Goal: Task Accomplishment & Management: Manage account settings

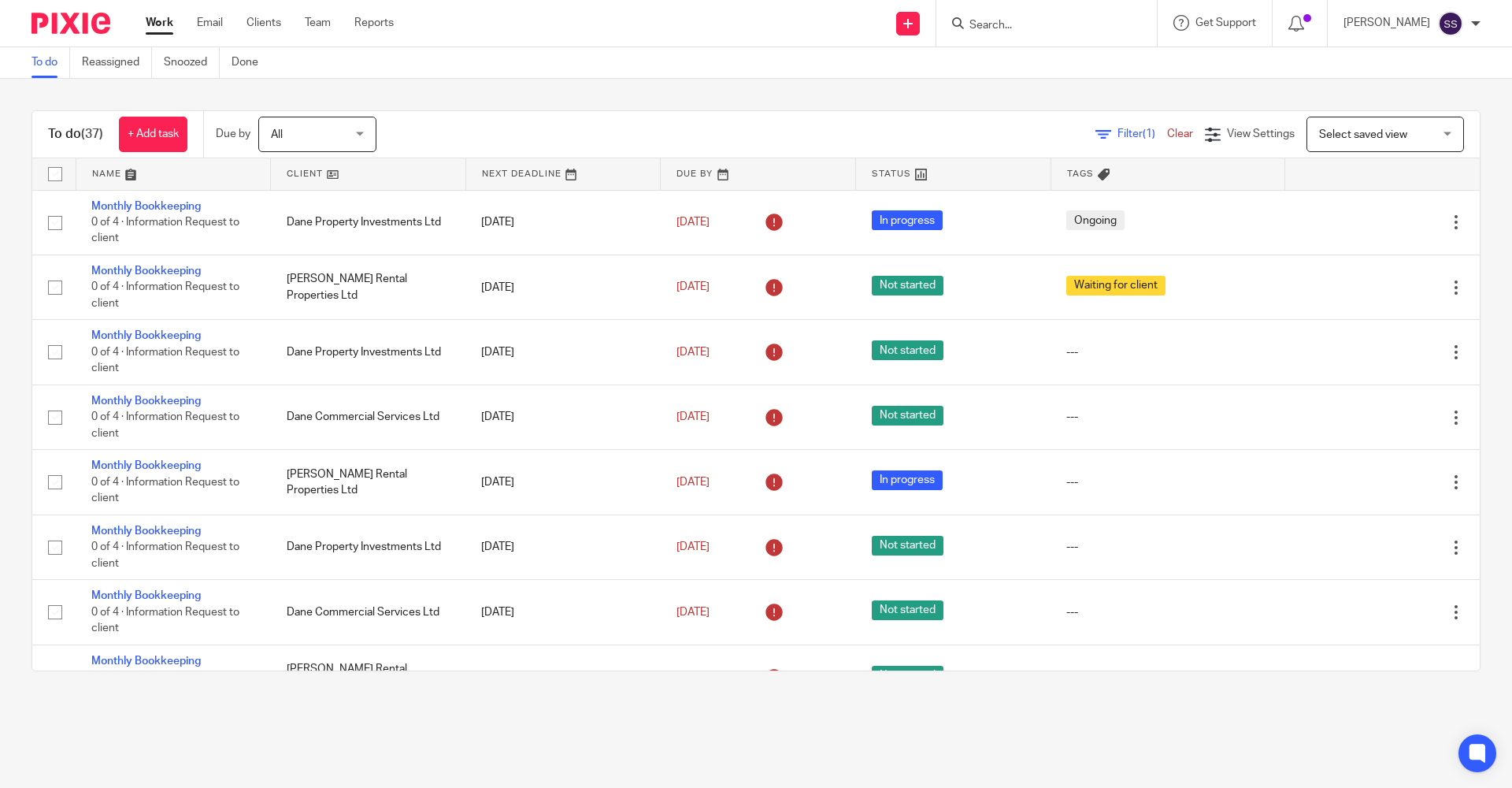
click at [999, 15] on form at bounding box center [1052, 23] width 168 height 19
click at [990, 19] on input "Search" at bounding box center [1039, 26] width 142 height 15
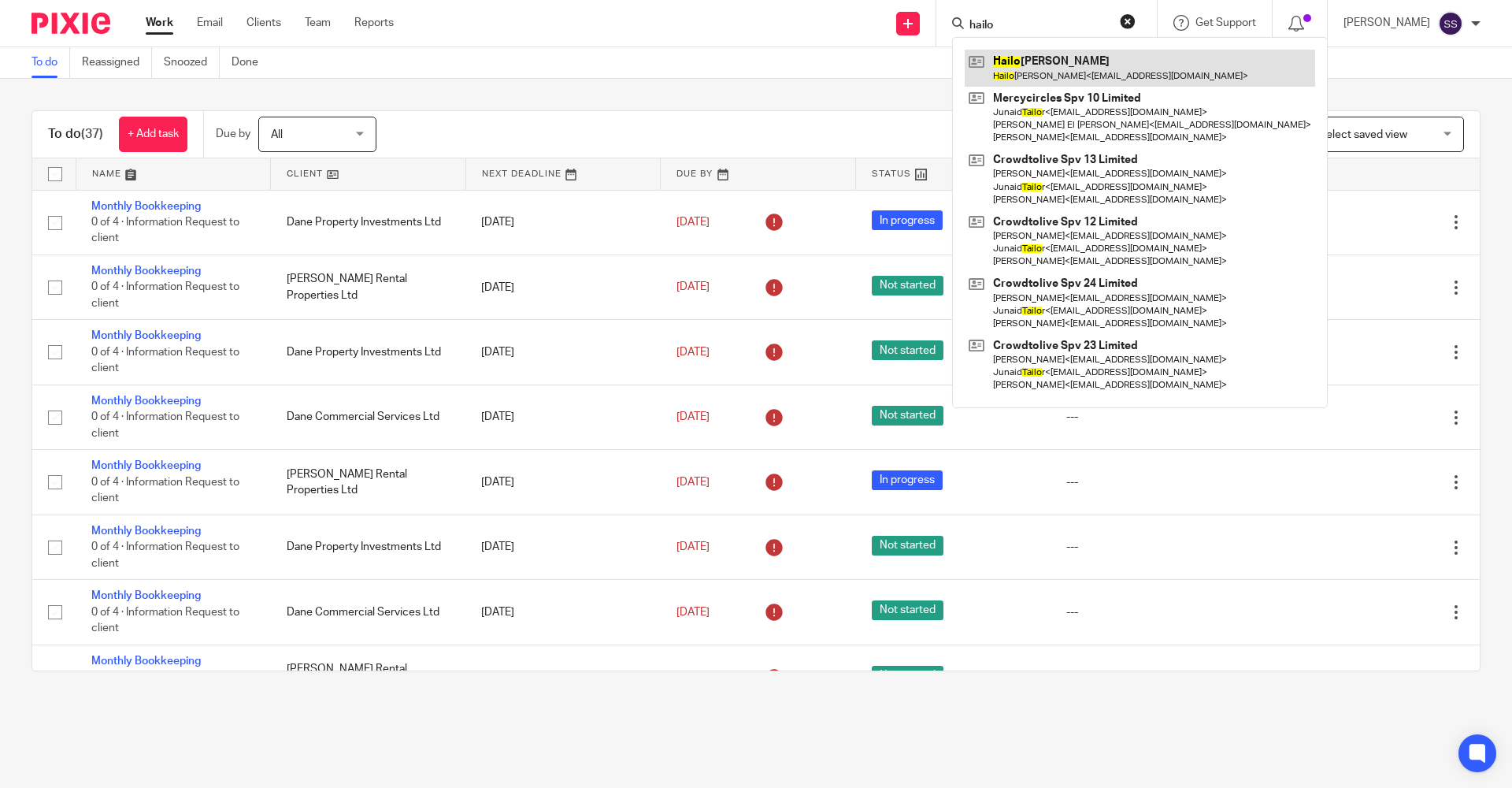
type input "hailo"
click at [990, 62] on link at bounding box center [1140, 68] width 351 height 36
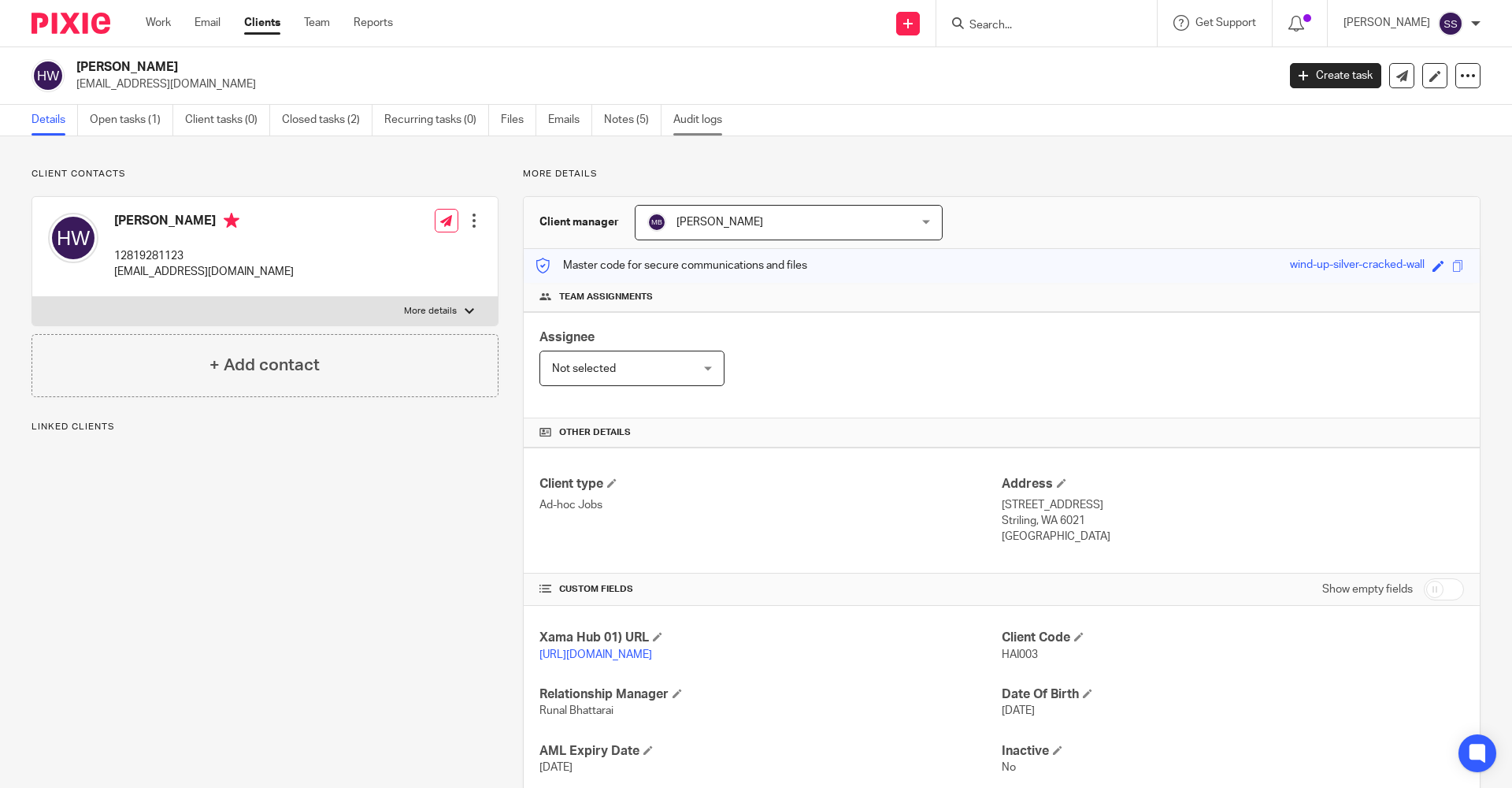
click at [712, 117] on link "Audit logs" at bounding box center [703, 120] width 60 height 31
click at [708, 113] on link "Audit logs" at bounding box center [703, 120] width 60 height 31
click at [713, 127] on link "Audit logs" at bounding box center [703, 120] width 60 height 31
click at [698, 120] on link "Audit logs" at bounding box center [703, 120] width 60 height 31
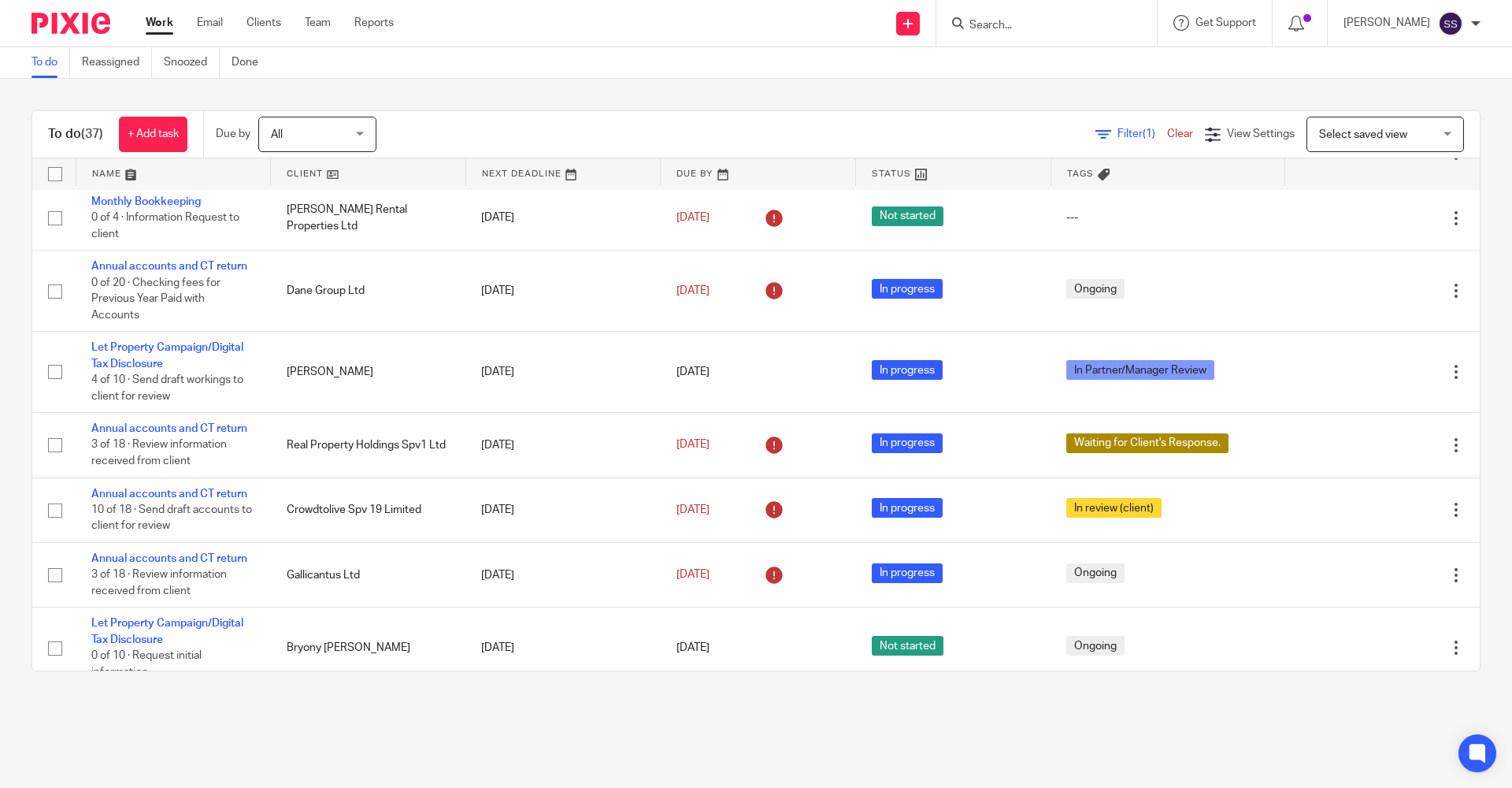
scroll to position [473, 0]
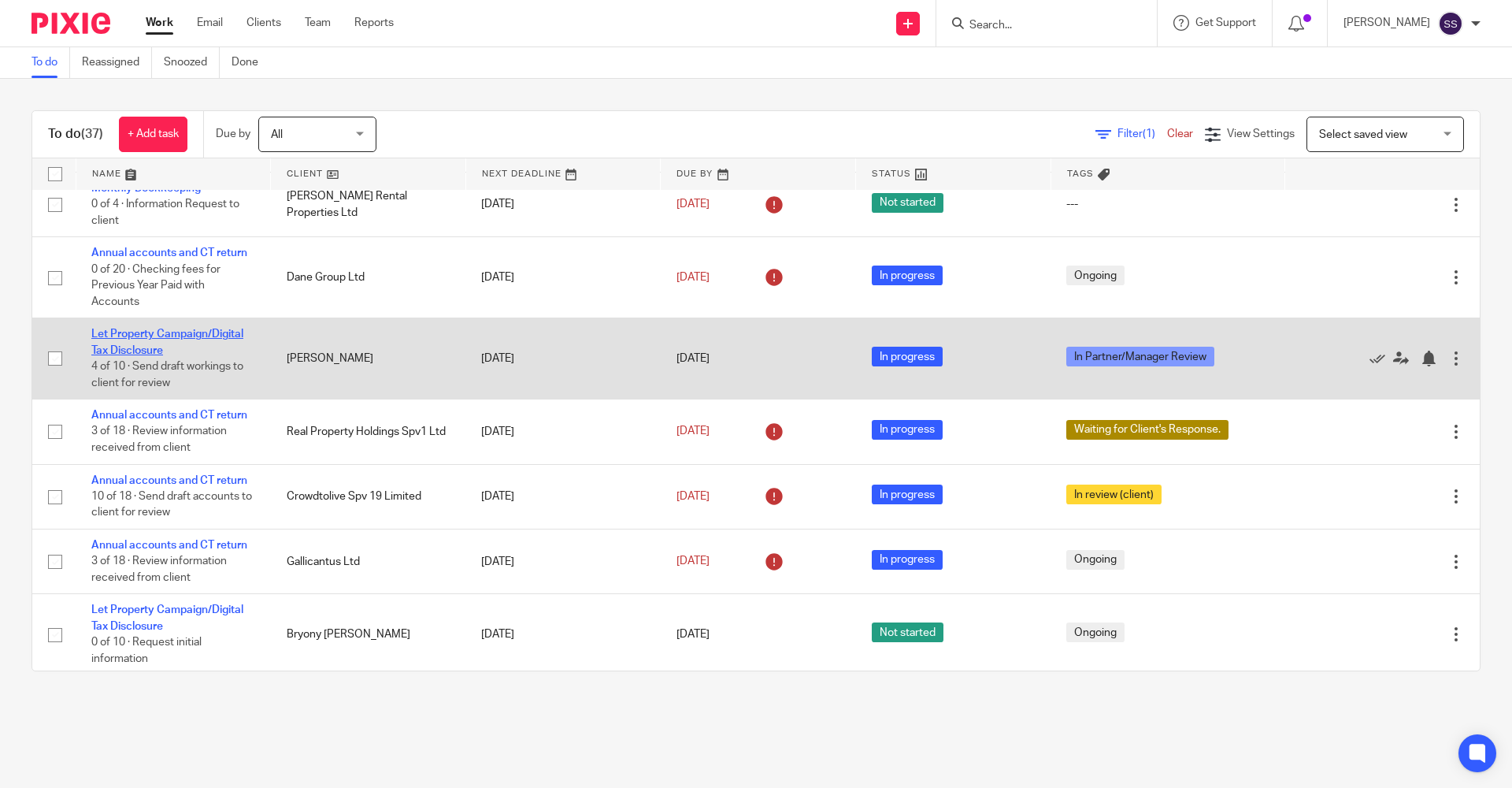
click at [152, 333] on link "Let Property Campaign/Digital Tax Disclosure" at bounding box center [167, 341] width 152 height 27
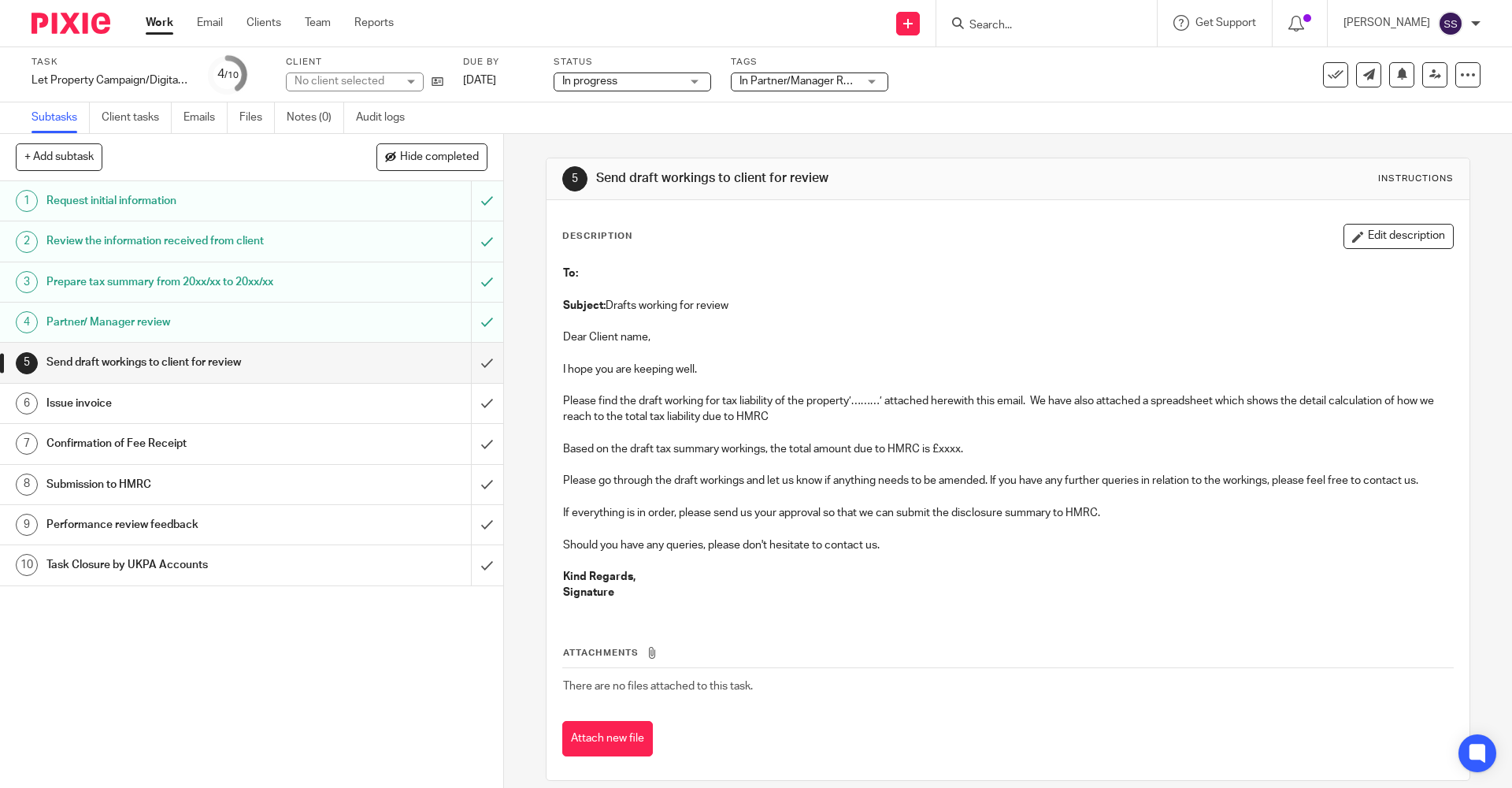
click at [761, 78] on span "In Partner/Manager Review" at bounding box center [806, 81] width 132 height 11
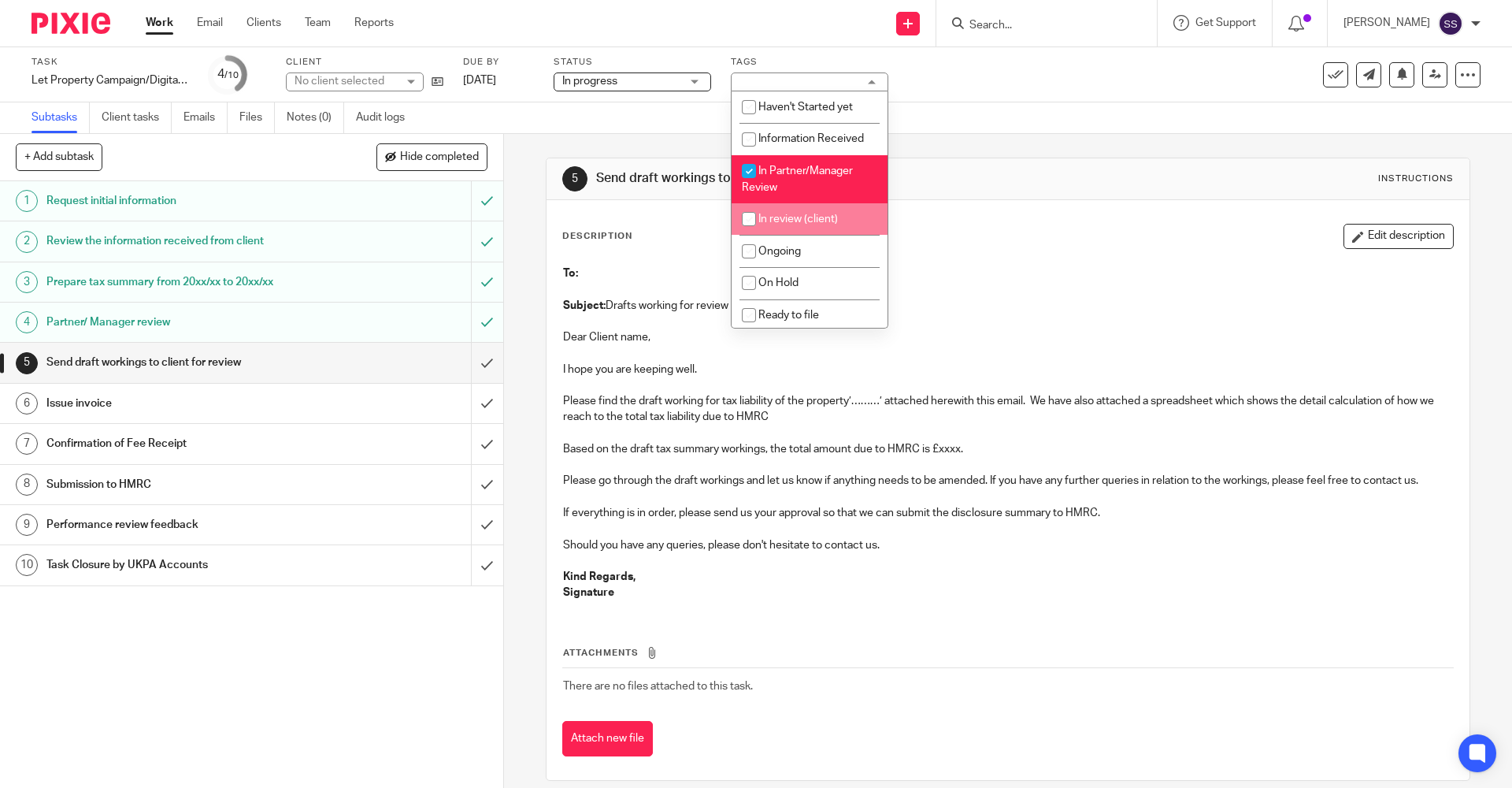
click at [786, 220] on span "In review (client)" at bounding box center [798, 219] width 80 height 11
drag, startPoint x: 782, startPoint y: 227, endPoint x: 776, endPoint y: 182, distance: 45.4
click at [783, 225] on li "In review (client)" at bounding box center [809, 219] width 156 height 32
checkbox input "false"
click at [775, 173] on span "In Partner/Manager Review" at bounding box center [798, 179] width 111 height 27
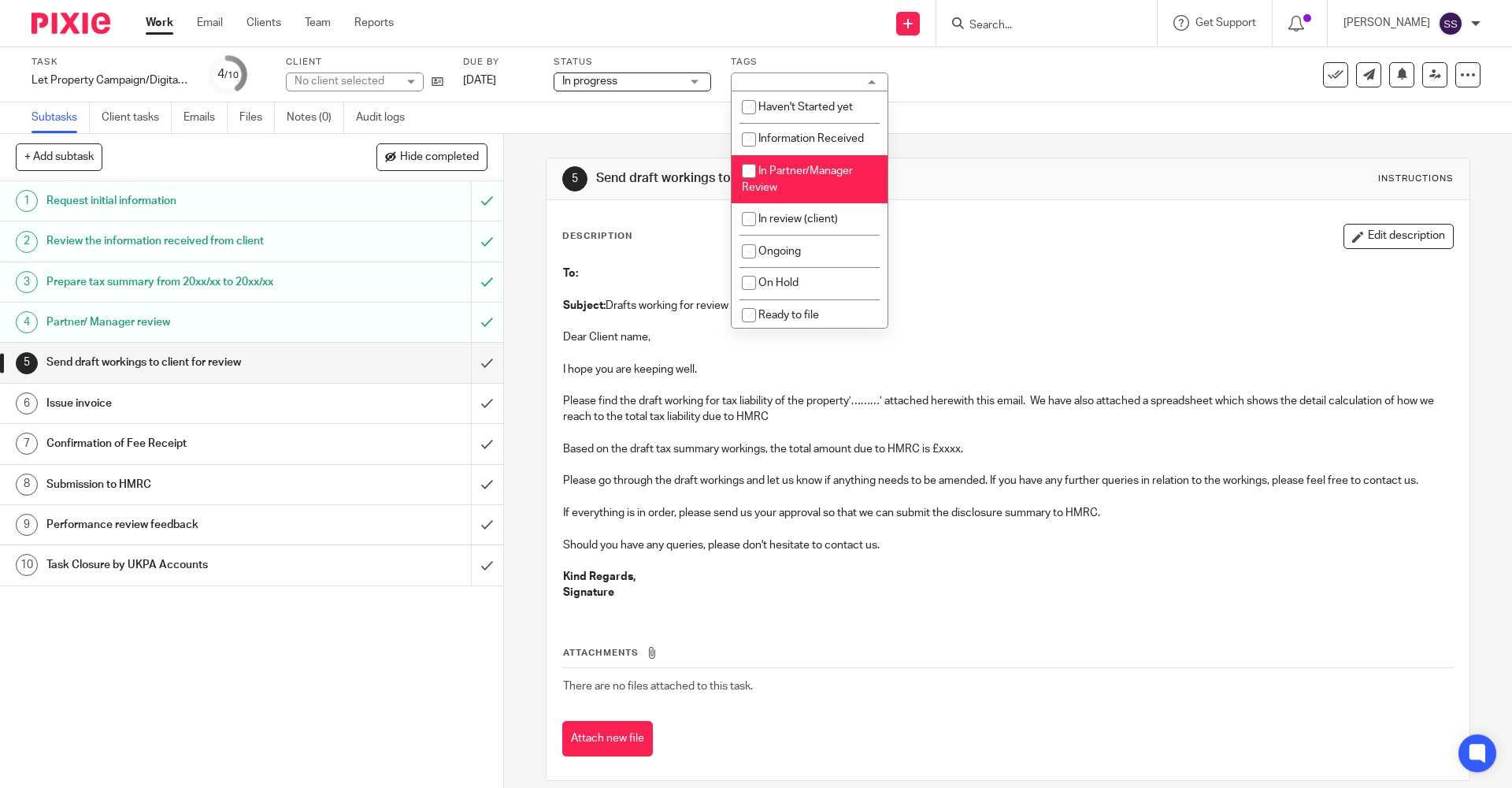
checkbox input "false"
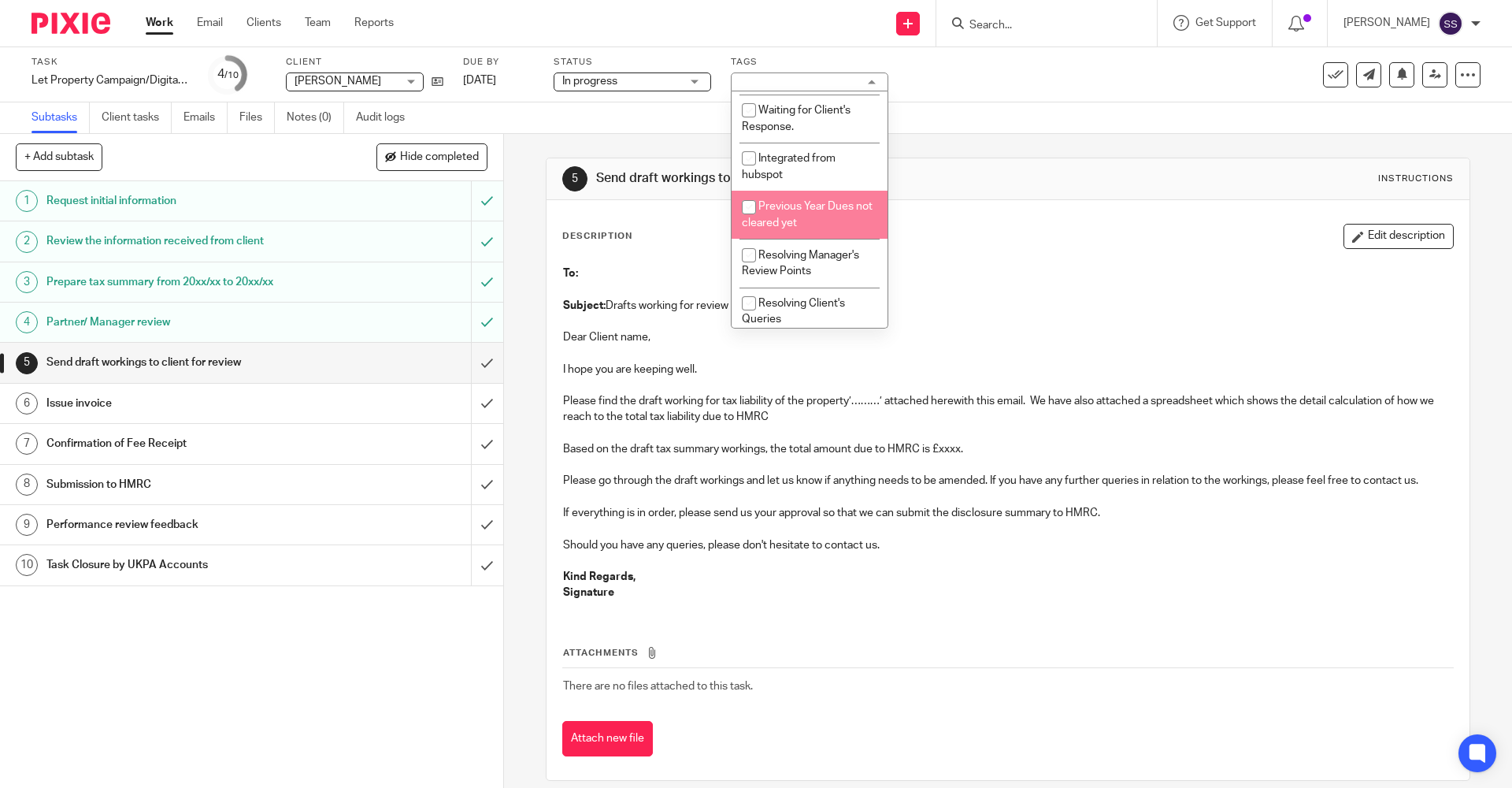
scroll to position [340, 0]
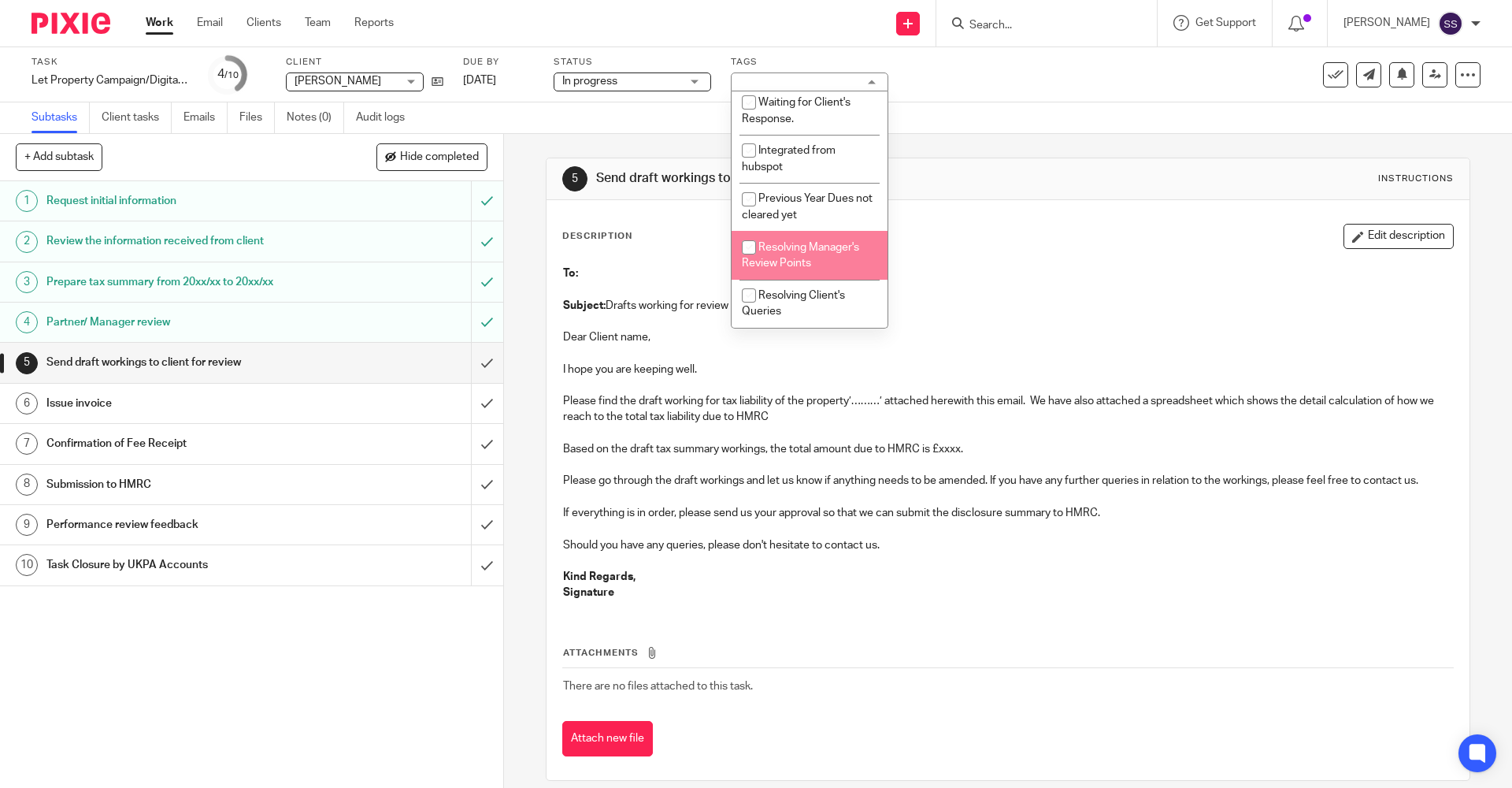
click at [800, 245] on span "Resolving Manager's Review Points" at bounding box center [801, 256] width 118 height 27
checkbox input "true"
click at [1060, 250] on div "Description Edit description To: Subject: Drafts working for review Dear Client…" at bounding box center [1007, 418] width 891 height 390
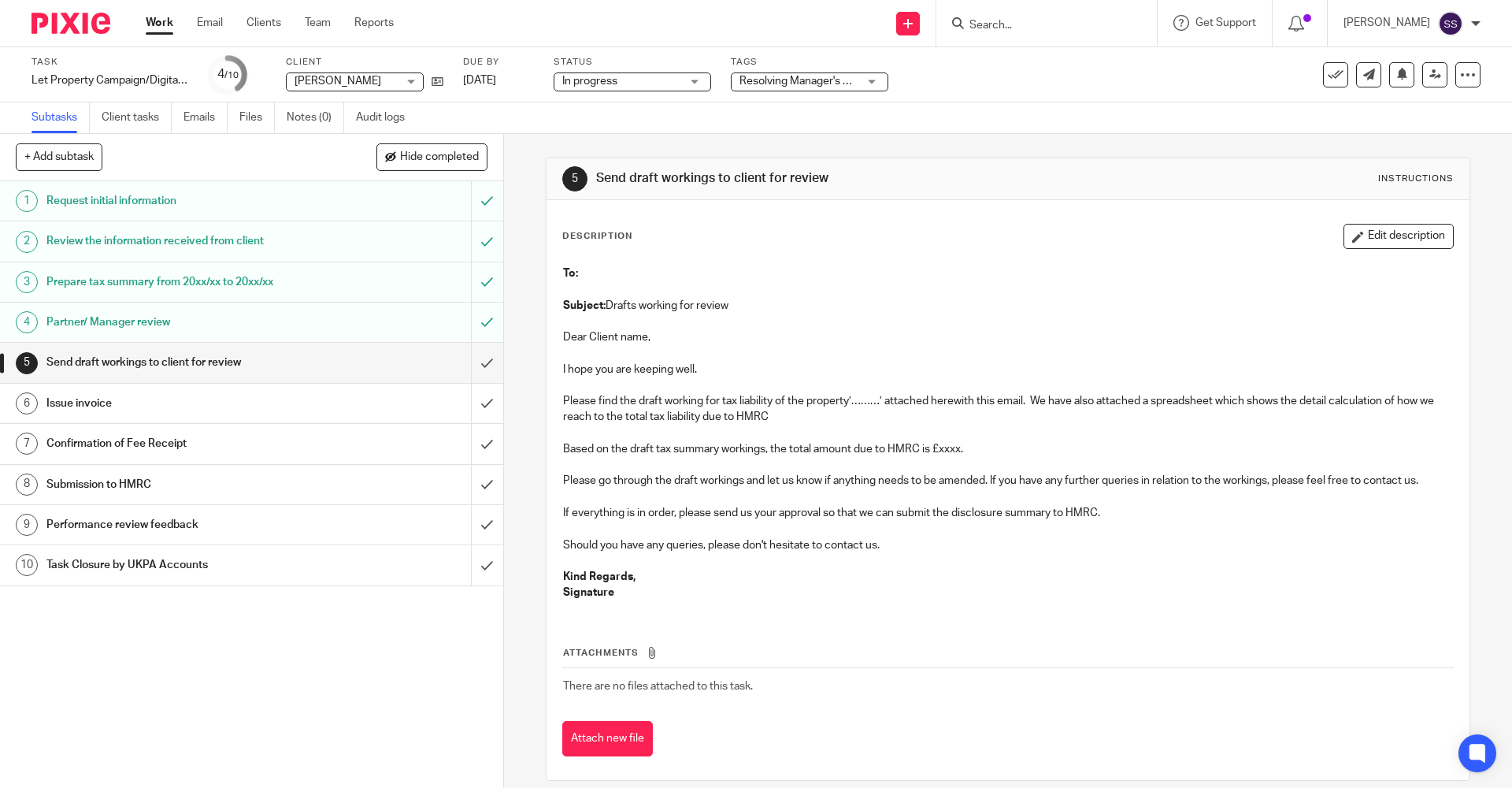
click at [159, 26] on link "Work" at bounding box center [160, 23] width 27 height 16
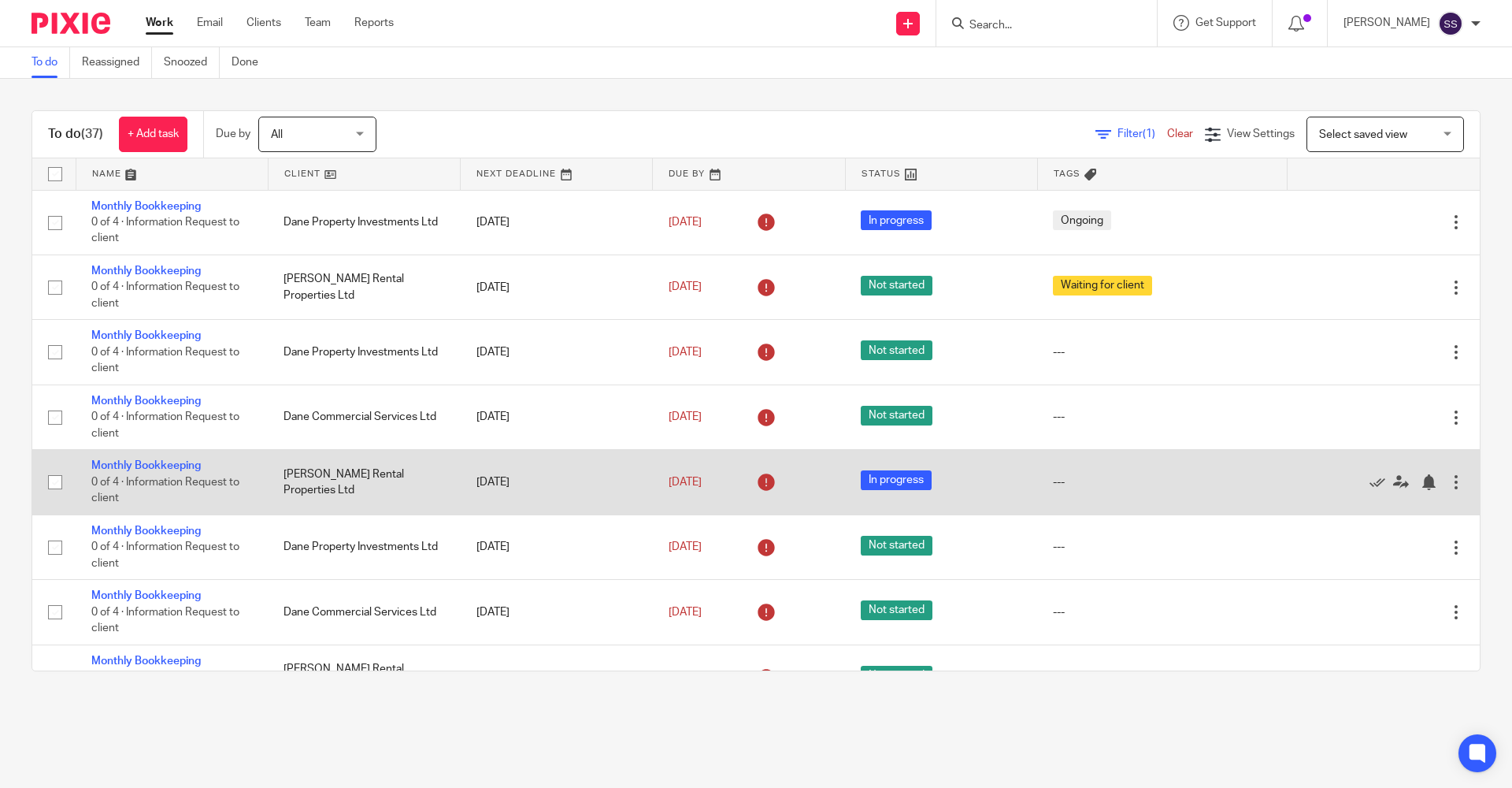
scroll to position [157, 0]
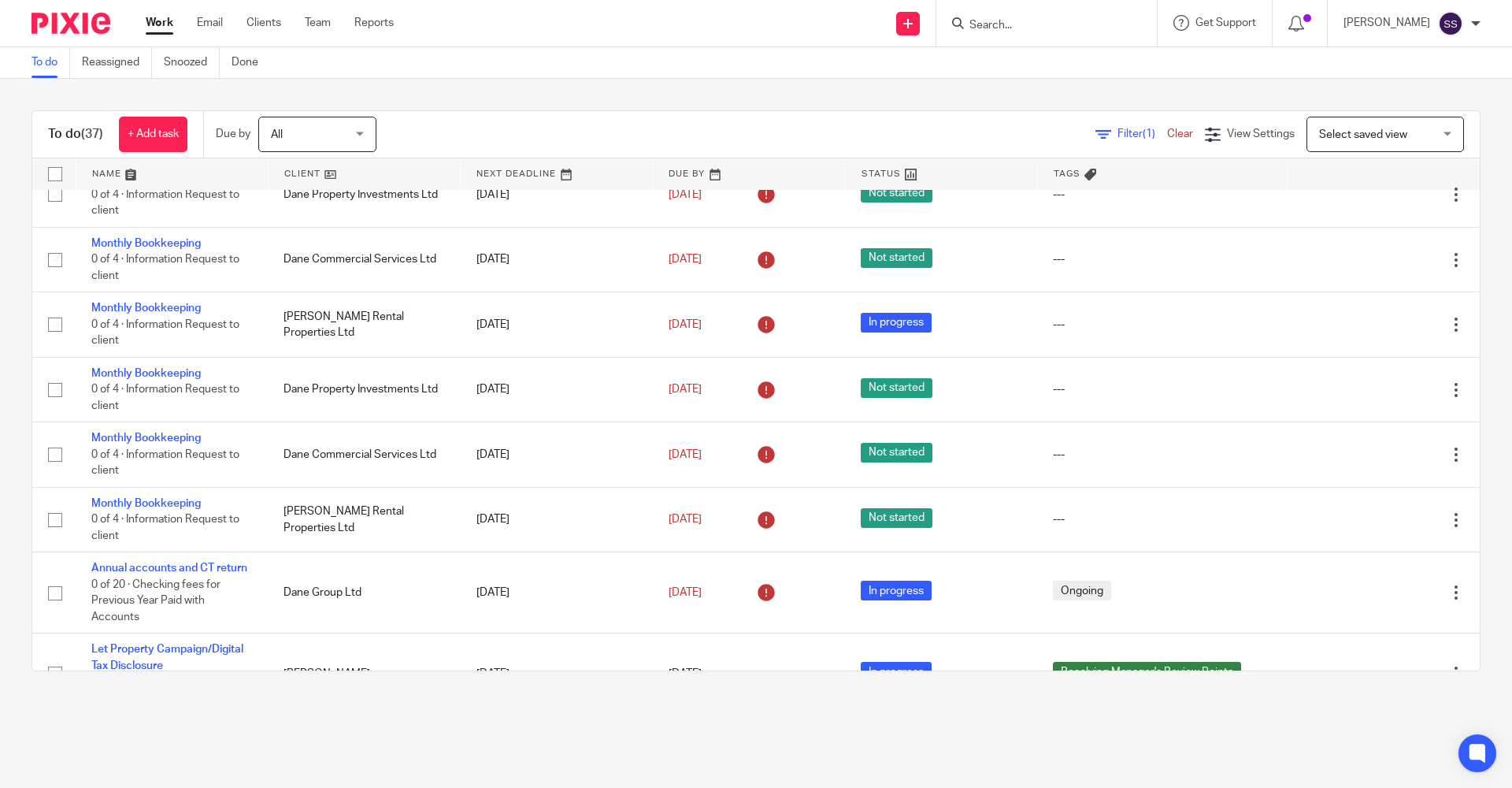
click at [668, 729] on main "To do Reassigned Snoozed Done To do (37) + Add task Due by All All [DATE] [DATE…" at bounding box center [756, 394] width 1512 height 788
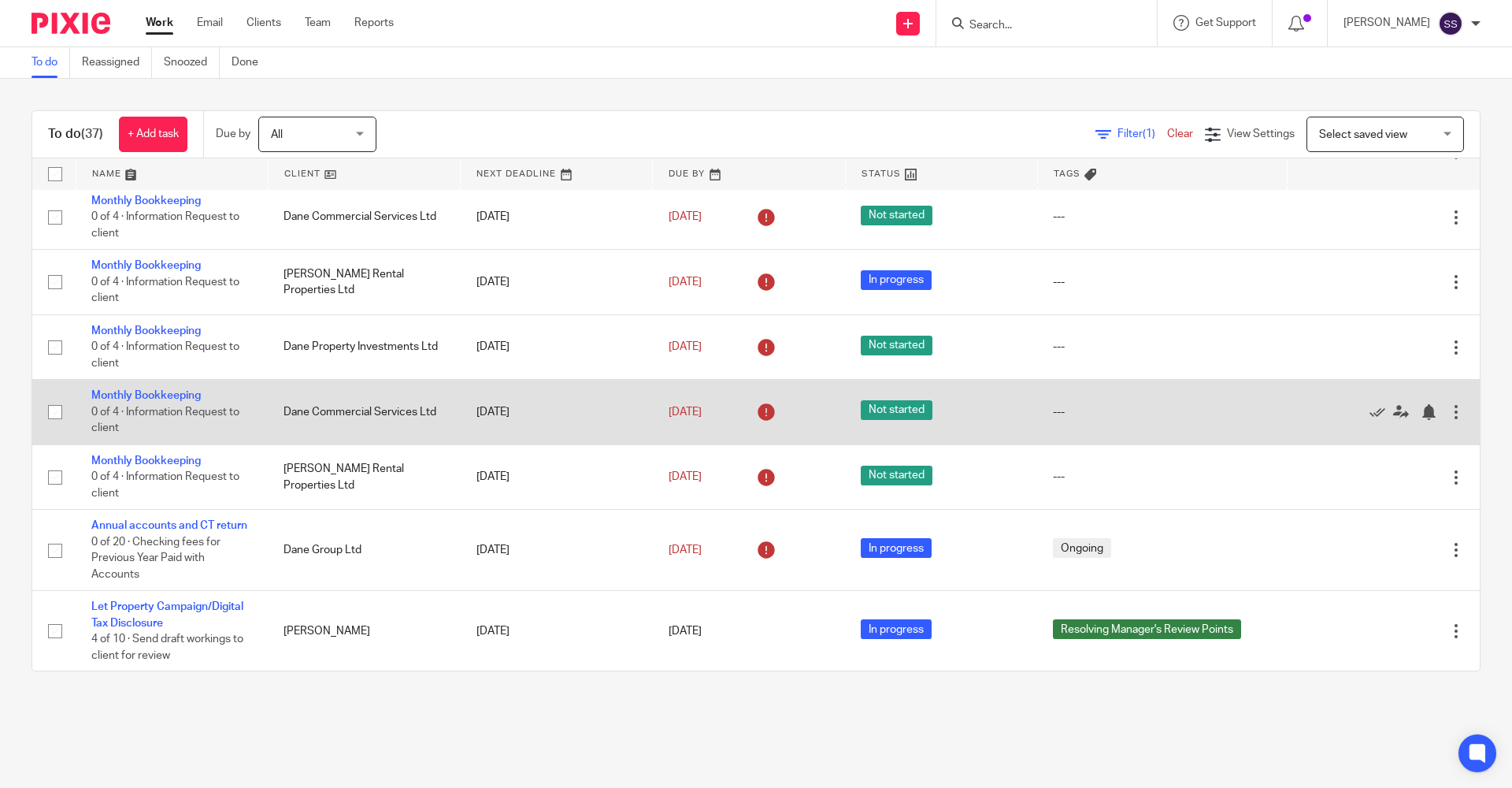
scroll to position [394, 0]
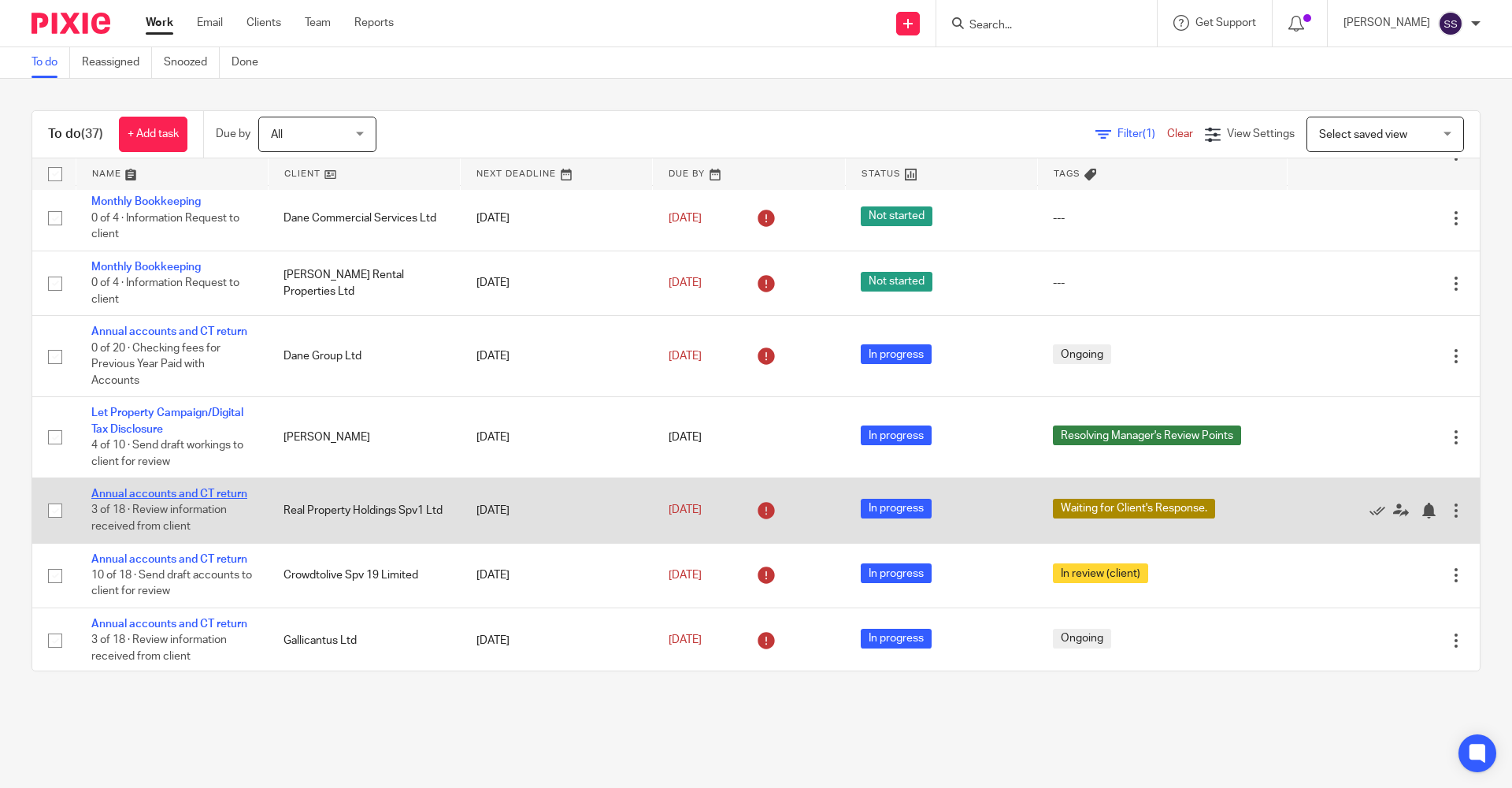
click at [144, 499] on link "Annual accounts and CT return" at bounding box center [169, 494] width 156 height 11
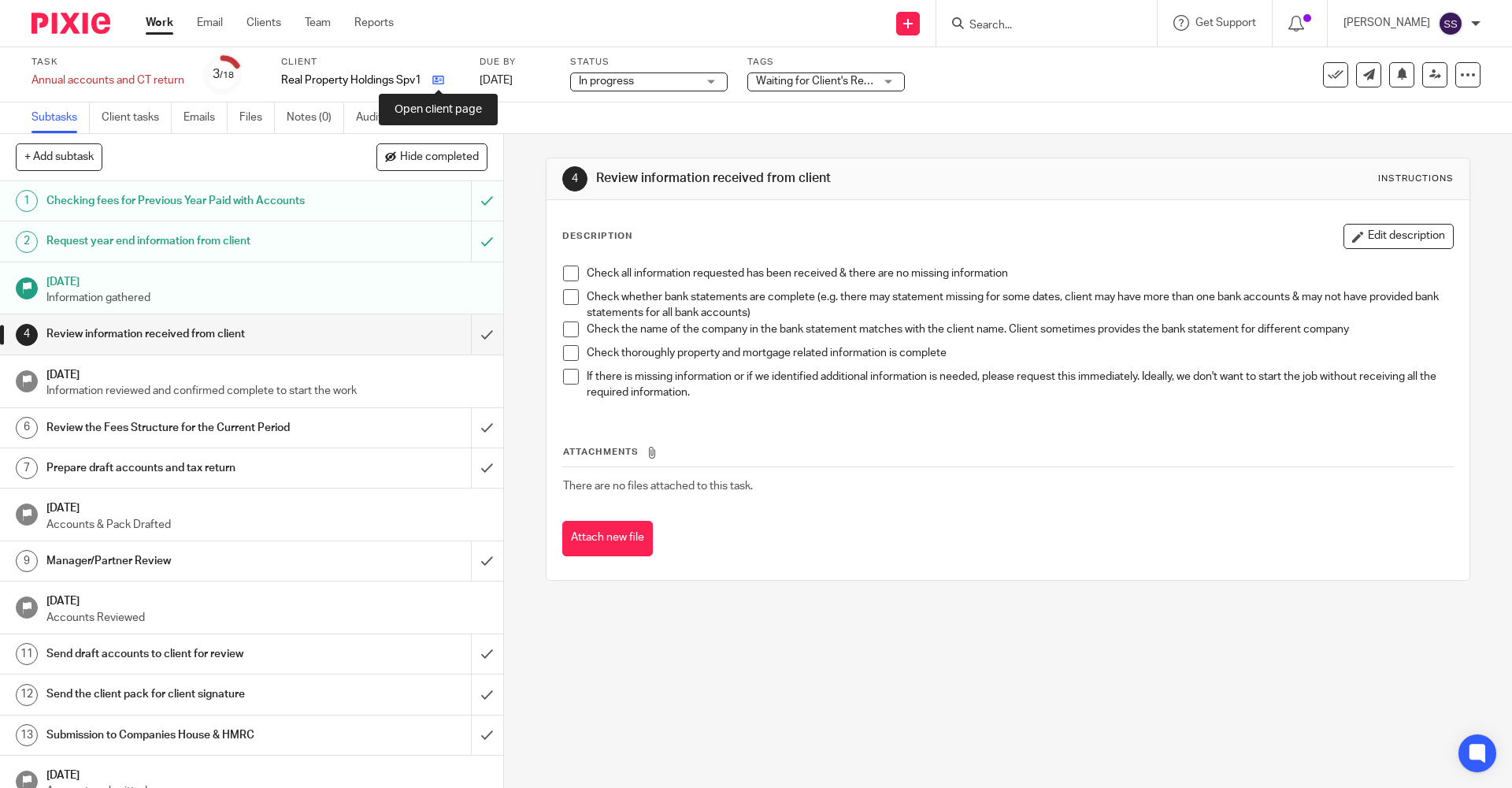
click at [436, 77] on icon at bounding box center [438, 80] width 12 height 12
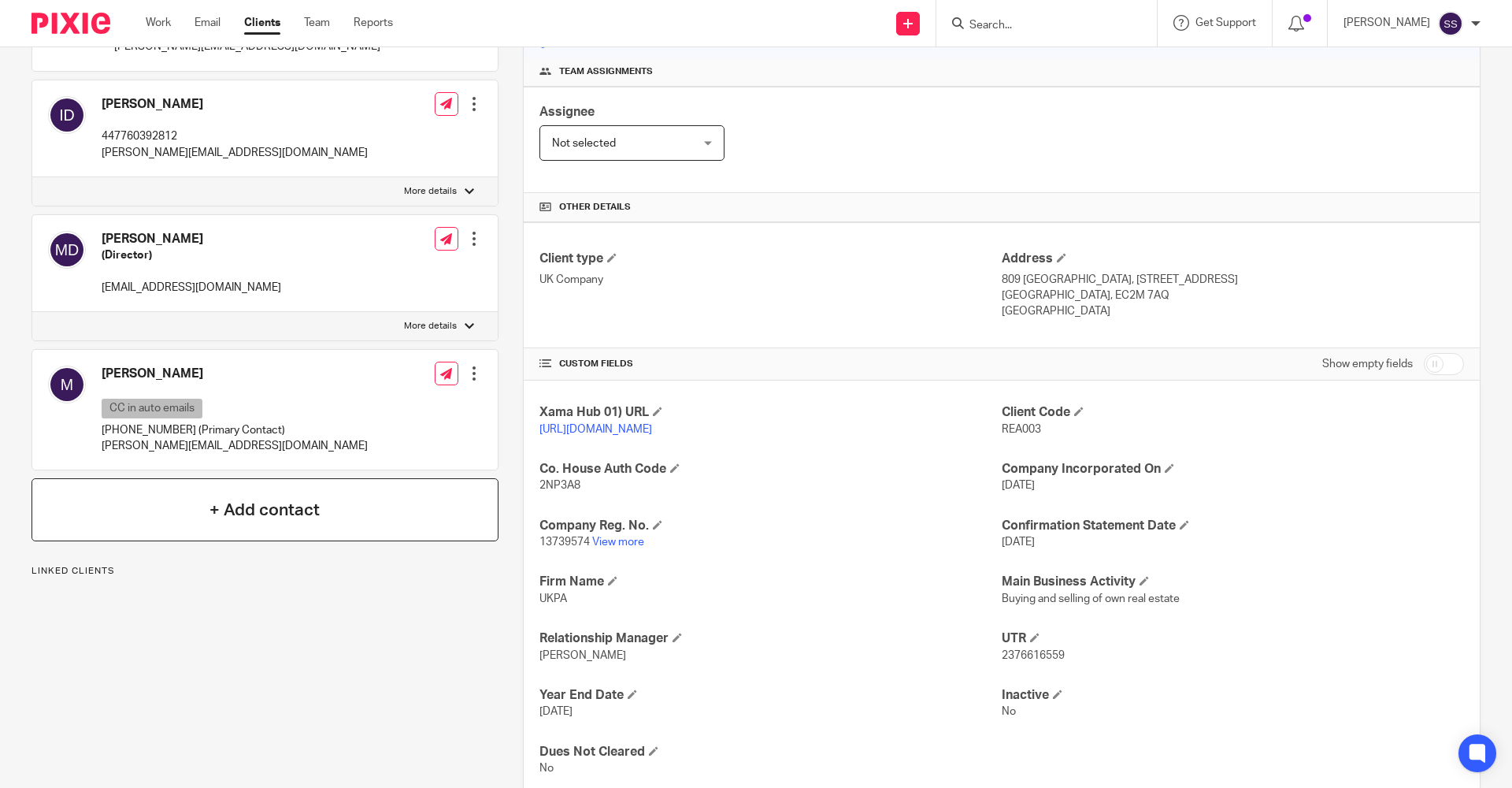
scroll to position [236, 0]
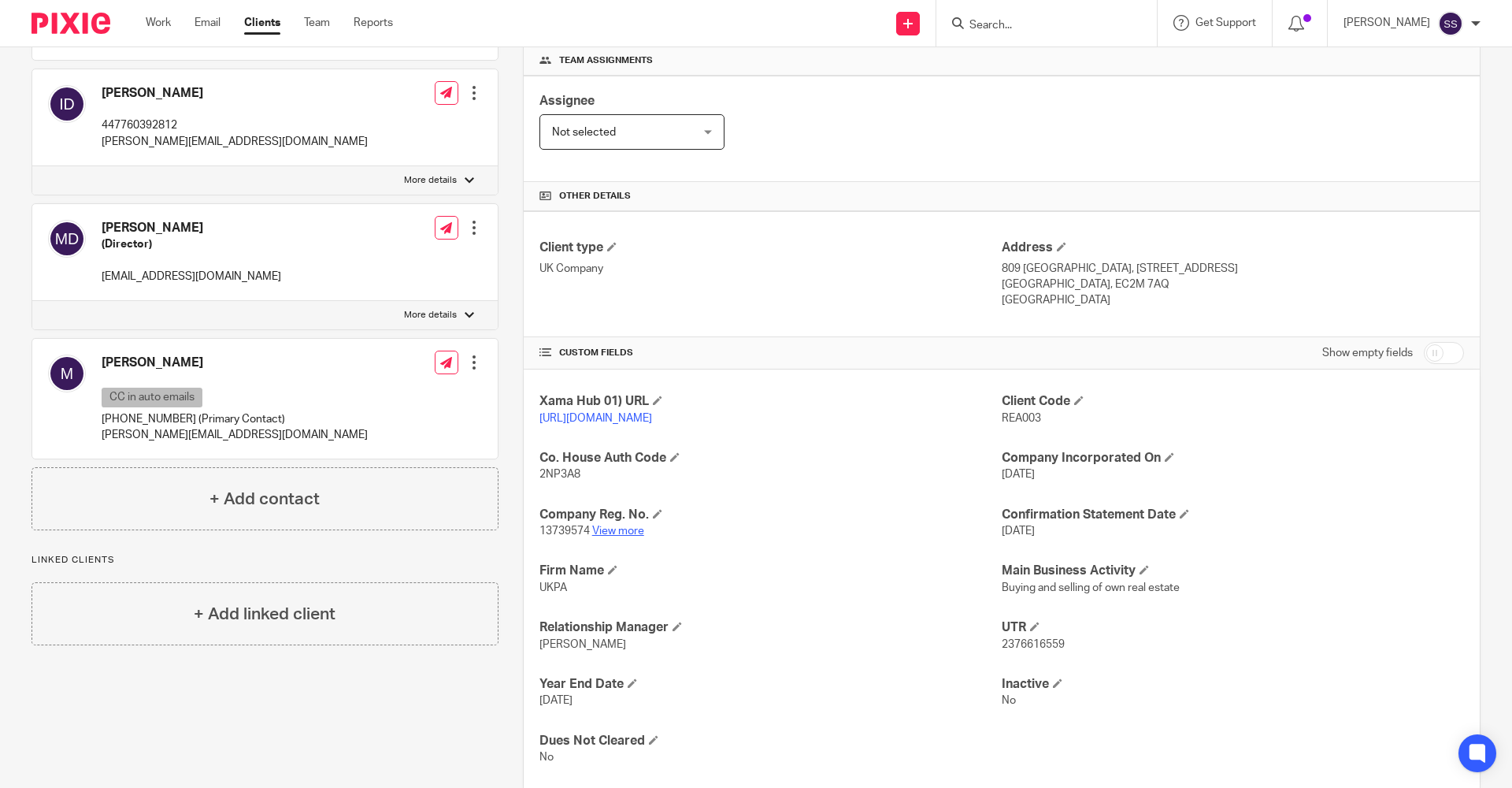
click at [604, 536] on link "View more" at bounding box center [619, 531] width 52 height 11
